Goal: Navigation & Orientation: Find specific page/section

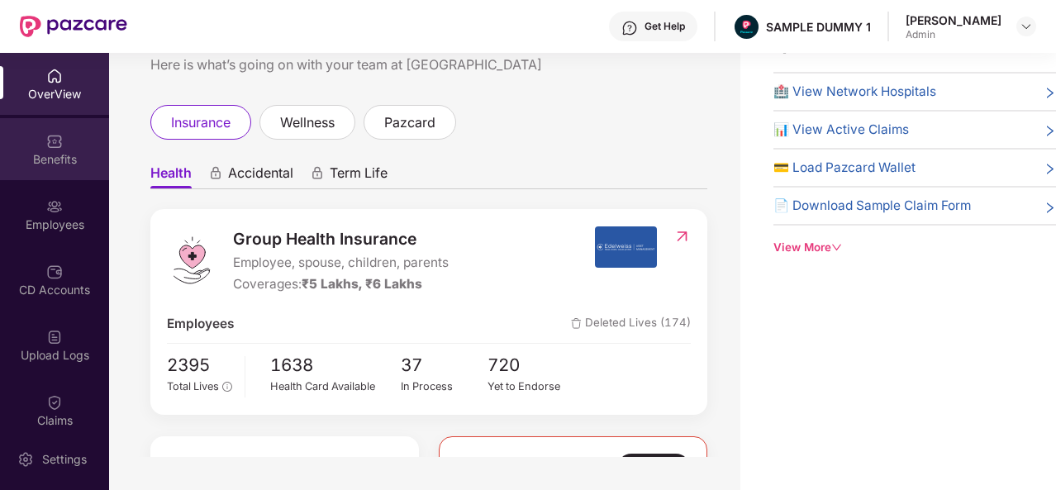
click at [86, 162] on div "Benefits" at bounding box center [54, 159] width 109 height 17
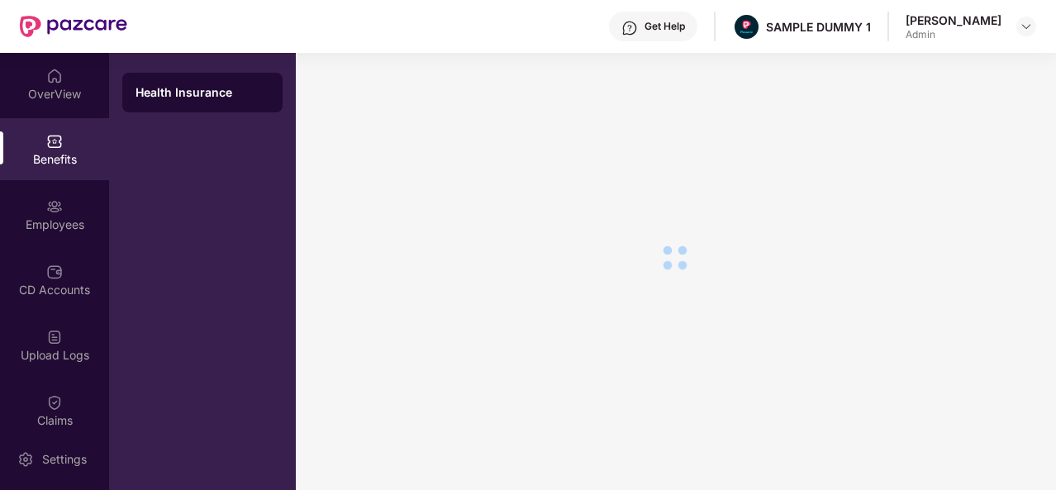
scroll to position [28, 0]
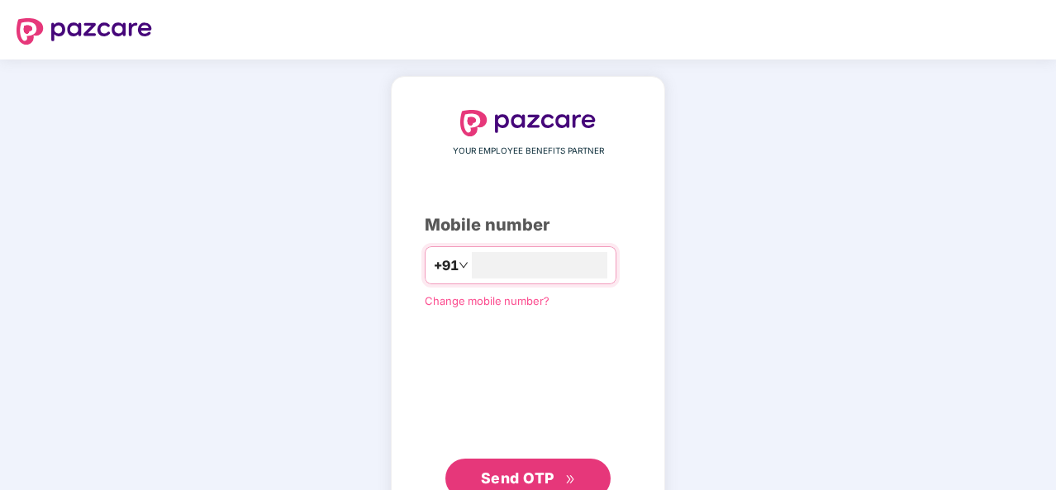
scroll to position [56, 0]
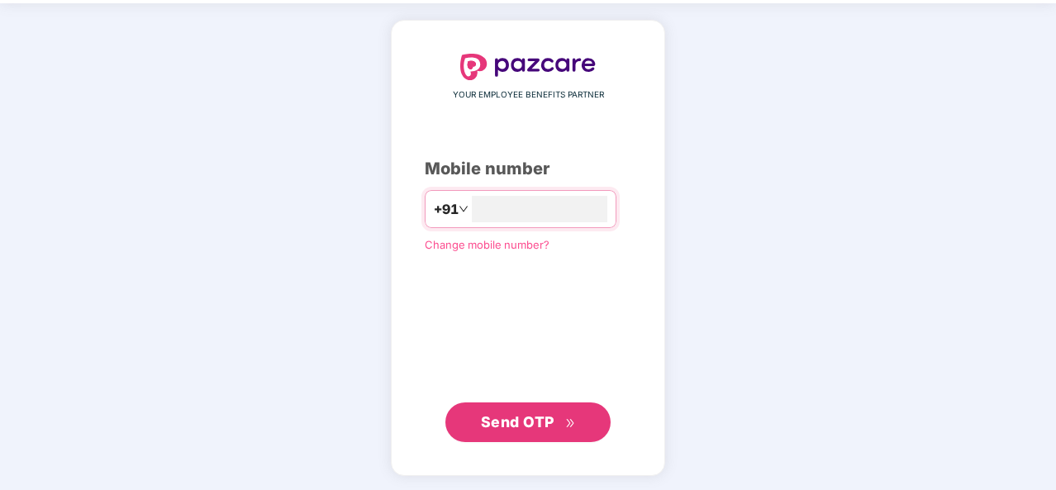
type input "**********"
click at [551, 429] on span "Send OTP" at bounding box center [518, 420] width 74 height 17
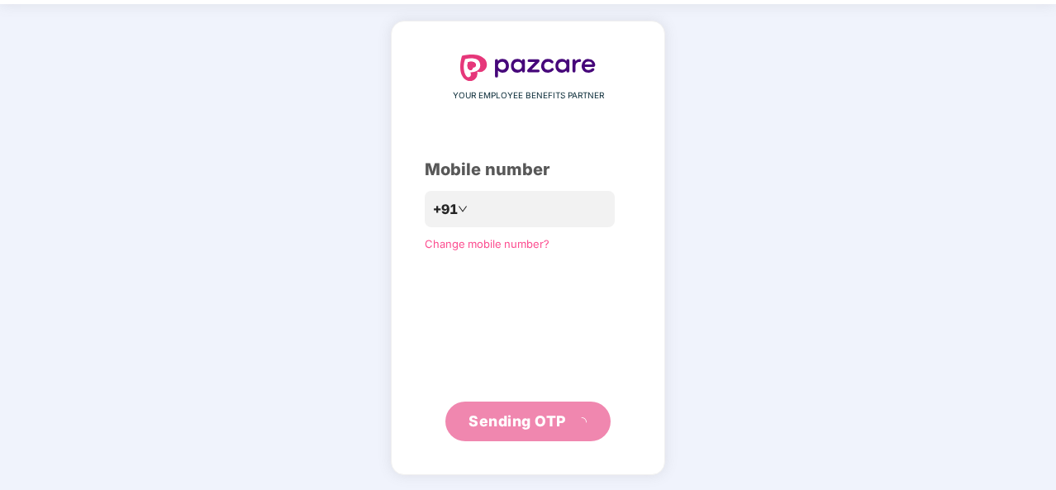
scroll to position [48, 0]
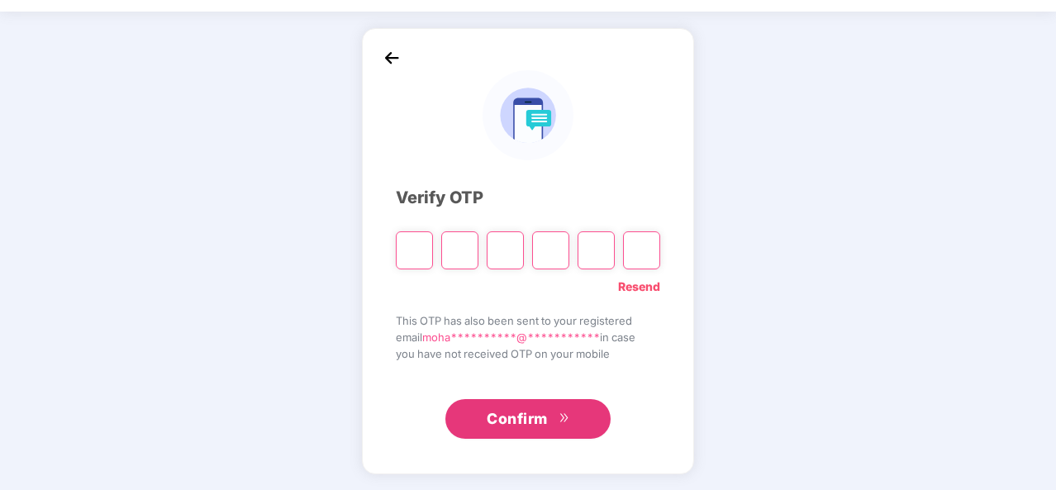
type input "*"
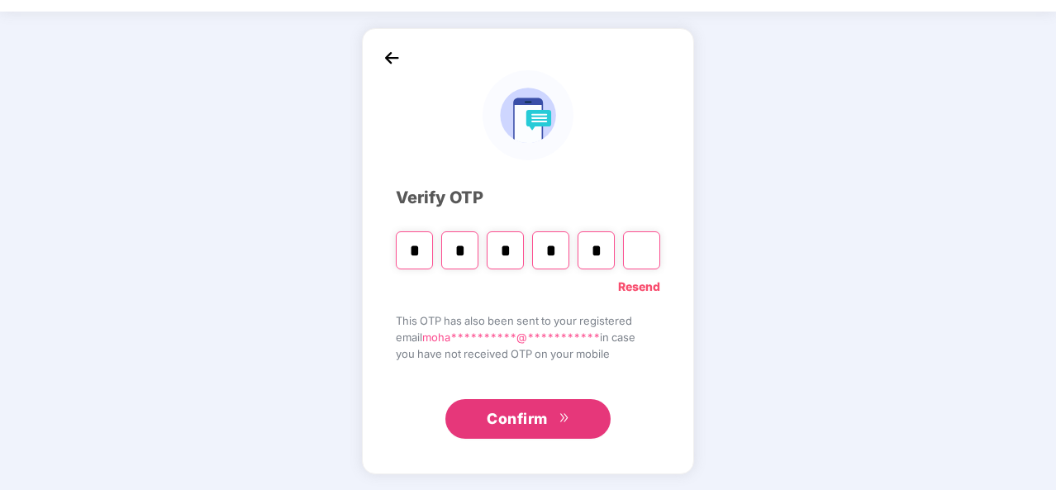
type input "*"
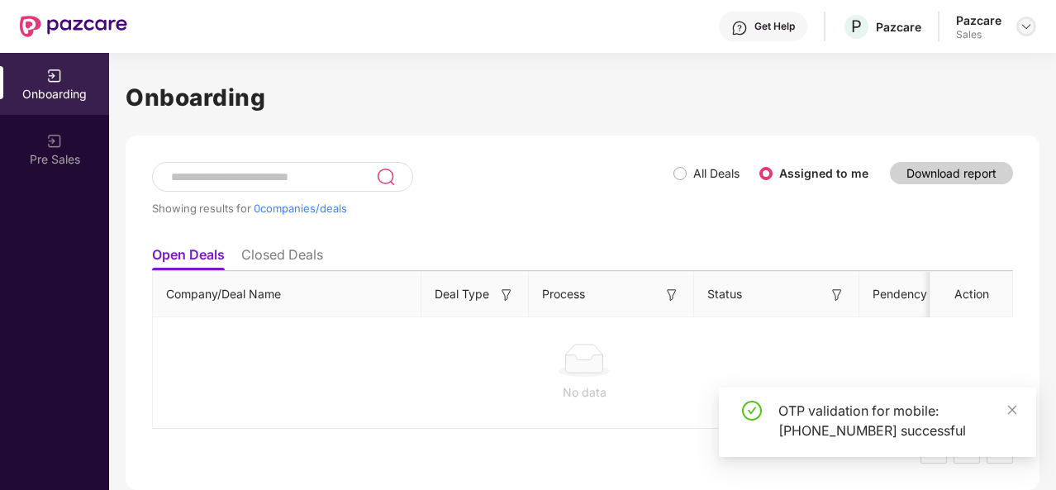
click at [1025, 31] on img at bounding box center [1026, 26] width 13 height 13
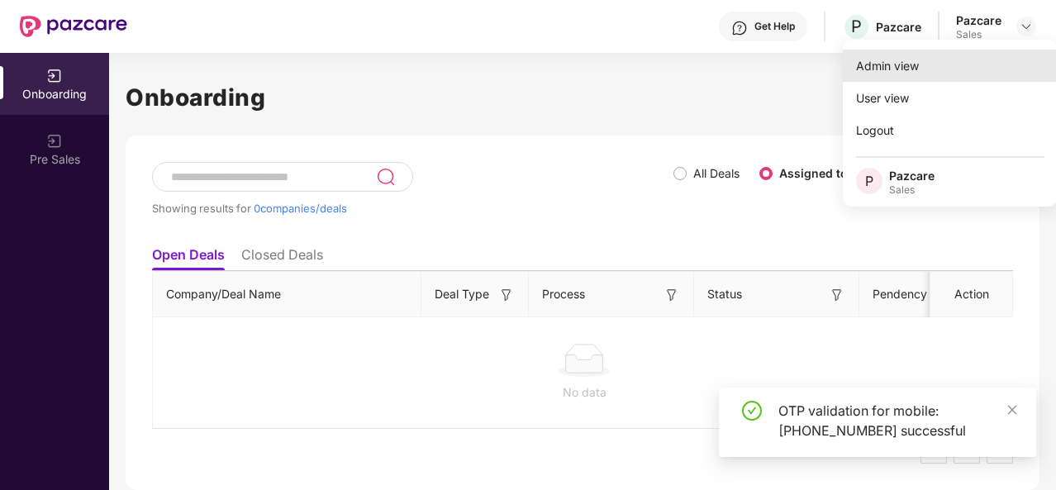
click at [892, 73] on div "Admin view" at bounding box center [950, 66] width 215 height 32
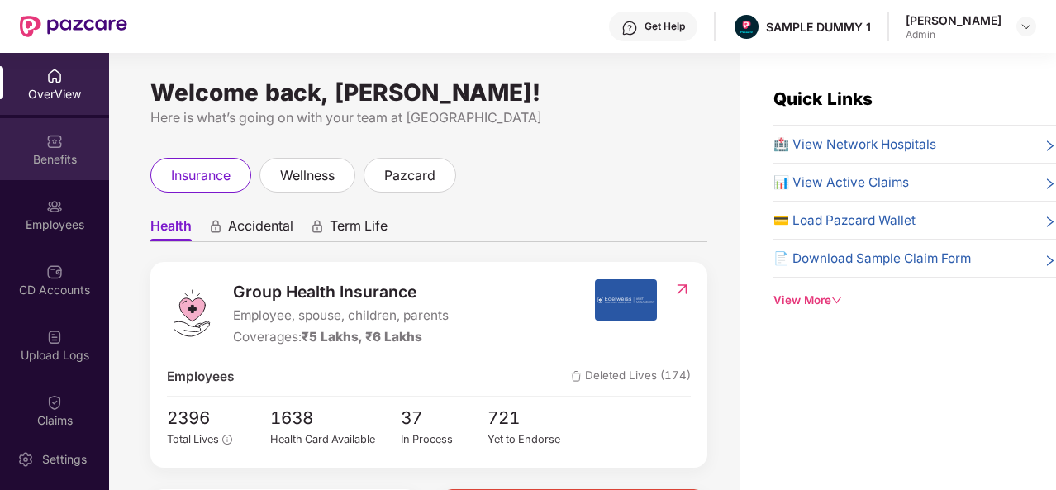
click at [45, 153] on div "Benefits" at bounding box center [54, 159] width 109 height 17
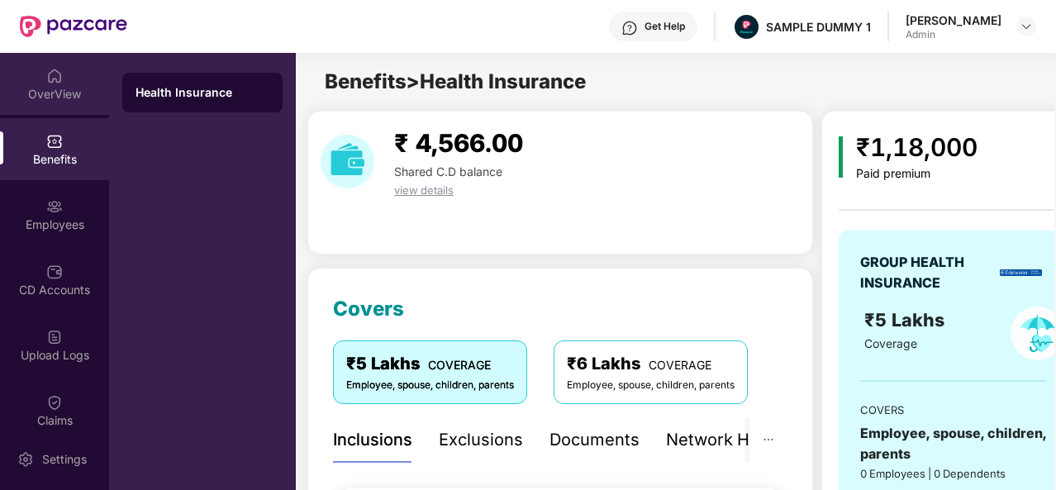
click at [48, 102] on div "OverView" at bounding box center [54, 94] width 109 height 17
